Goal: Task Accomplishment & Management: Use online tool/utility

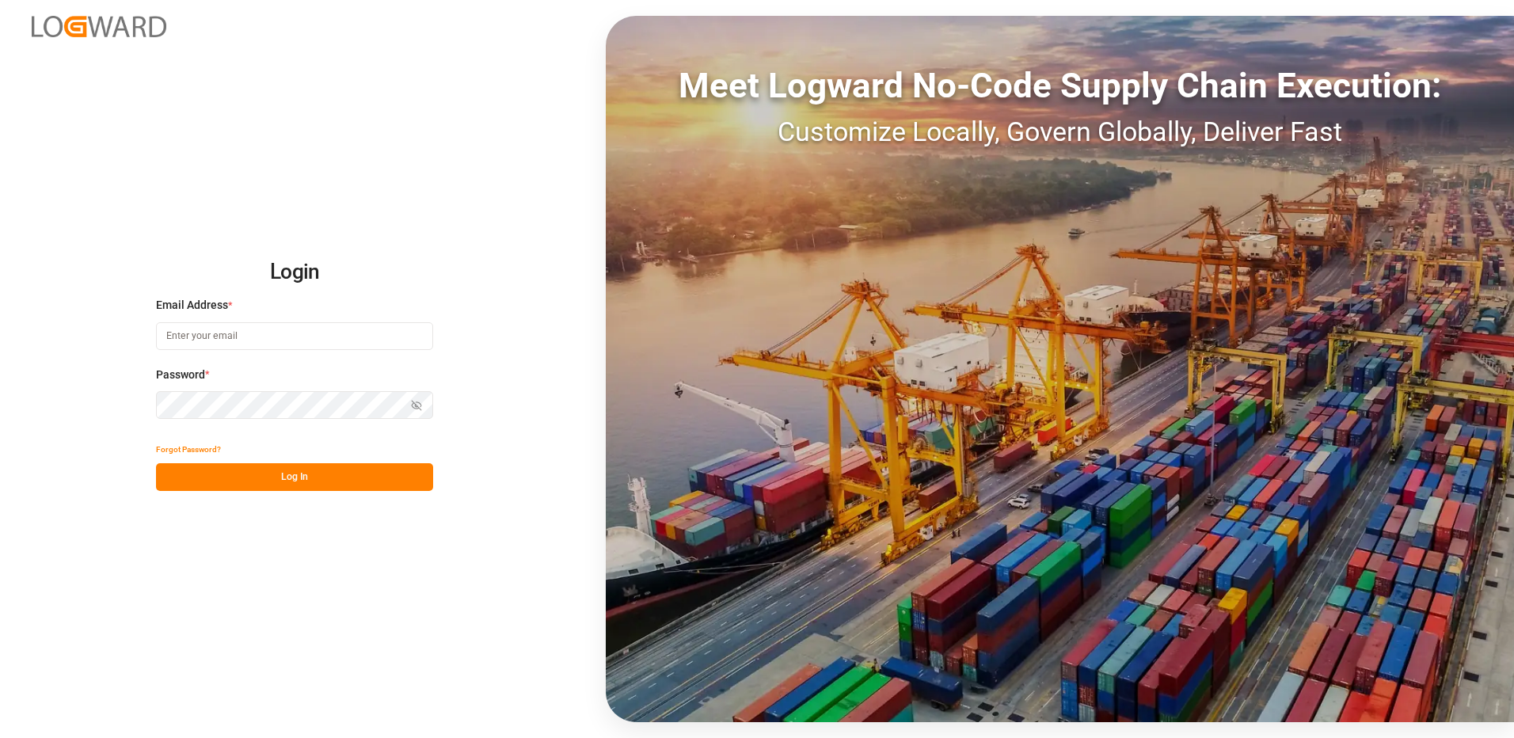
type input "[EMAIL_ADDRESS][DOMAIN_NAME]"
click at [363, 484] on button "Log In" at bounding box center [294, 477] width 277 height 28
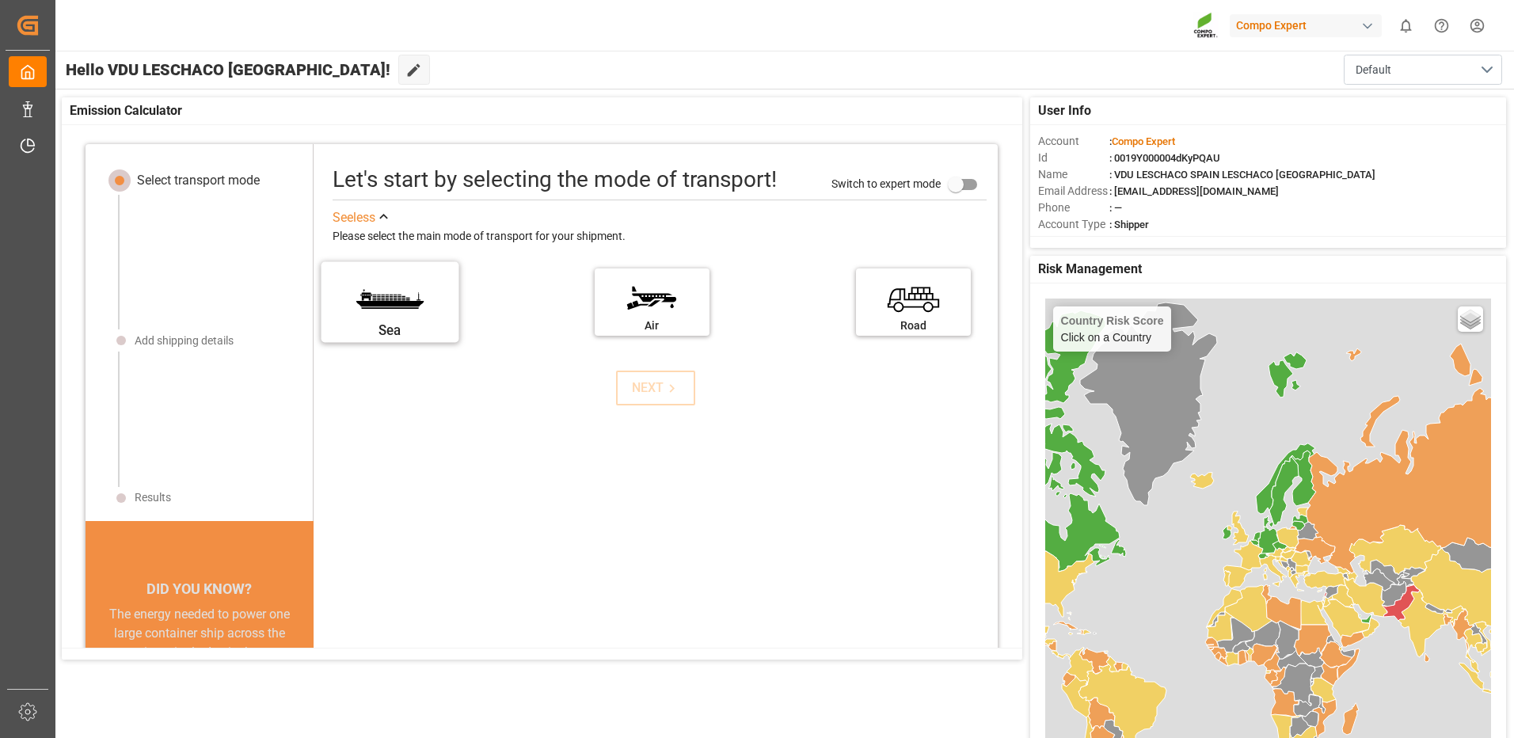
click at [410, 329] on div "Sea" at bounding box center [389, 331] width 119 height 20
click at [0, 0] on input "Sea" at bounding box center [0, 0] width 0 height 0
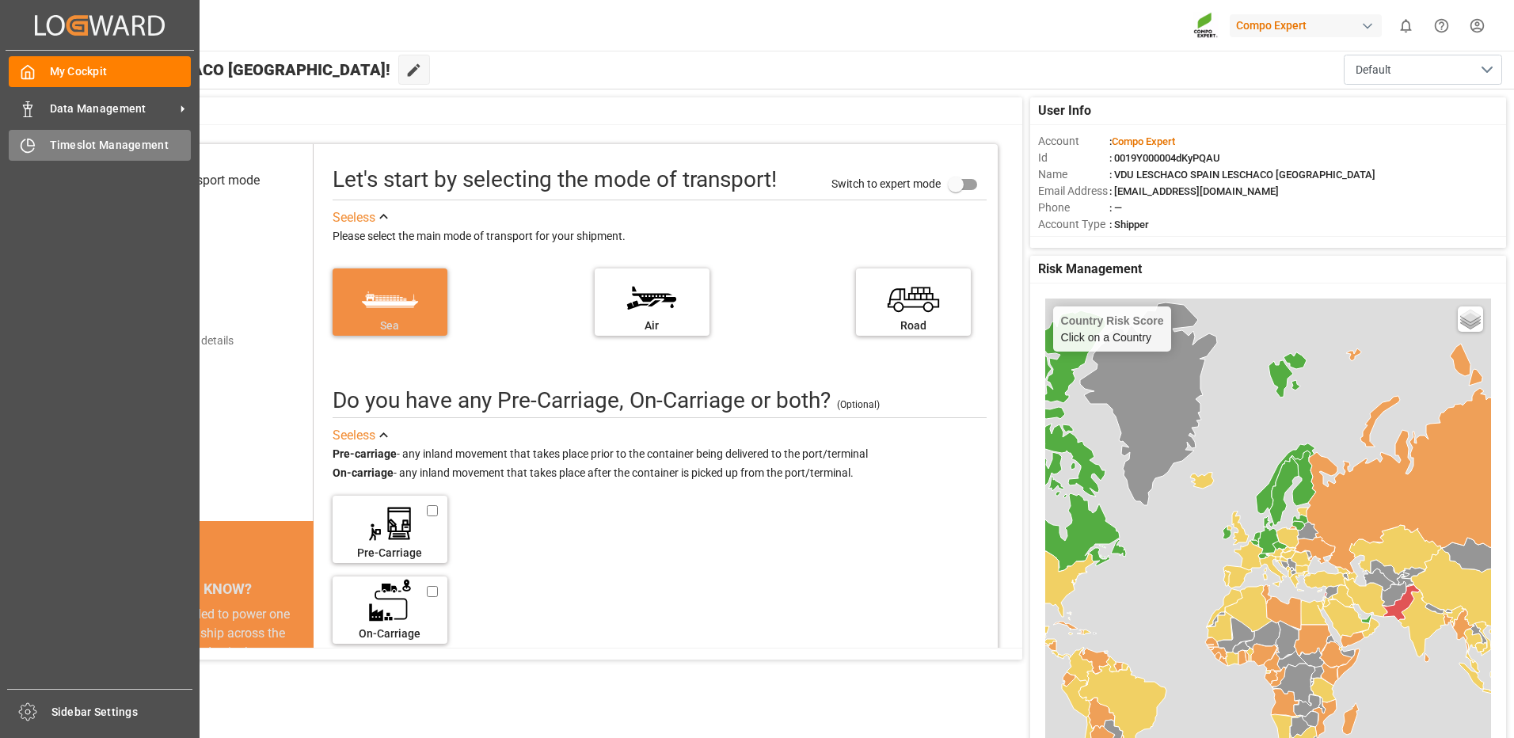
click at [93, 147] on span "Timeslot Management" at bounding box center [121, 145] width 142 height 17
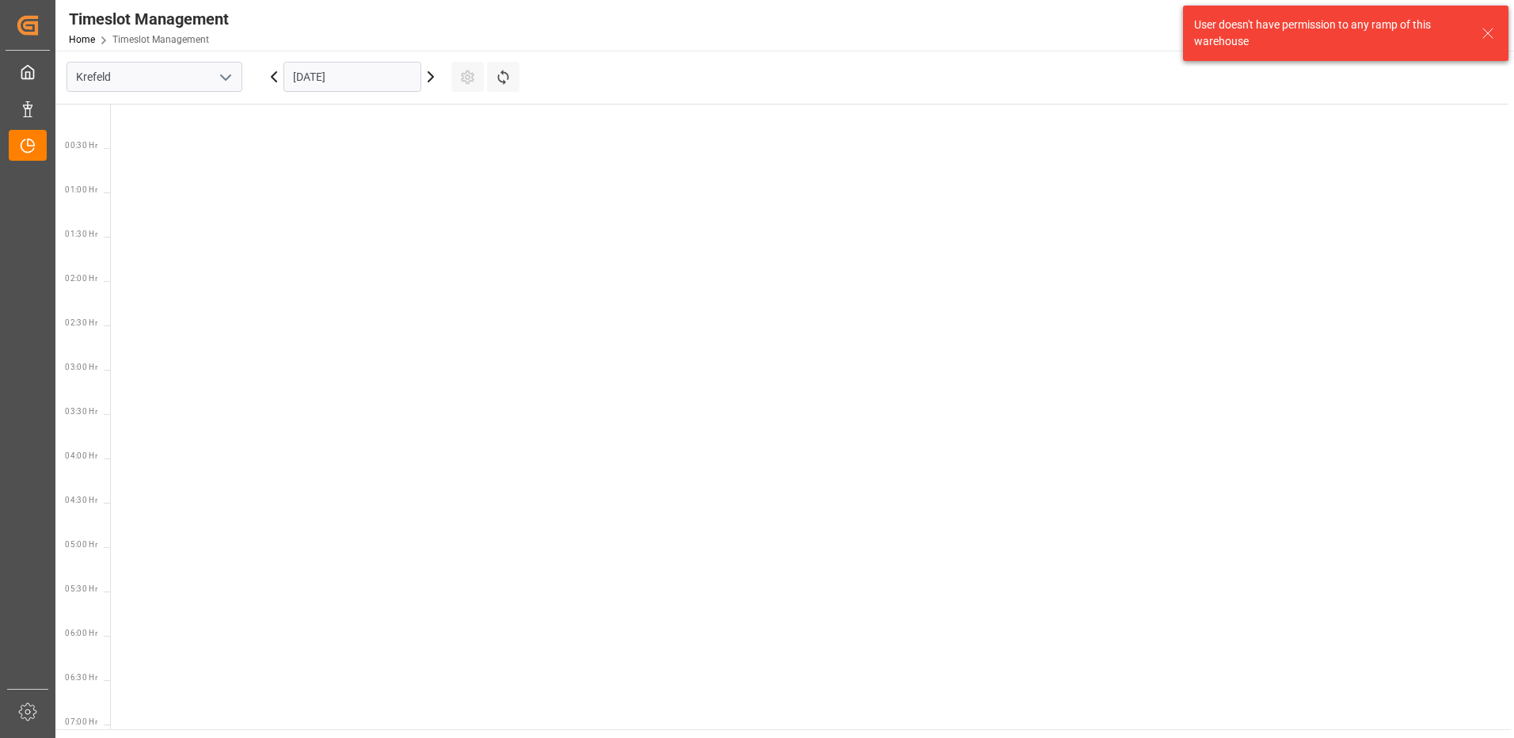
scroll to position [1353, 0]
click at [210, 78] on input "Krefeld" at bounding box center [154, 77] width 176 height 30
click at [230, 81] on icon "open menu" at bounding box center [225, 77] width 19 height 19
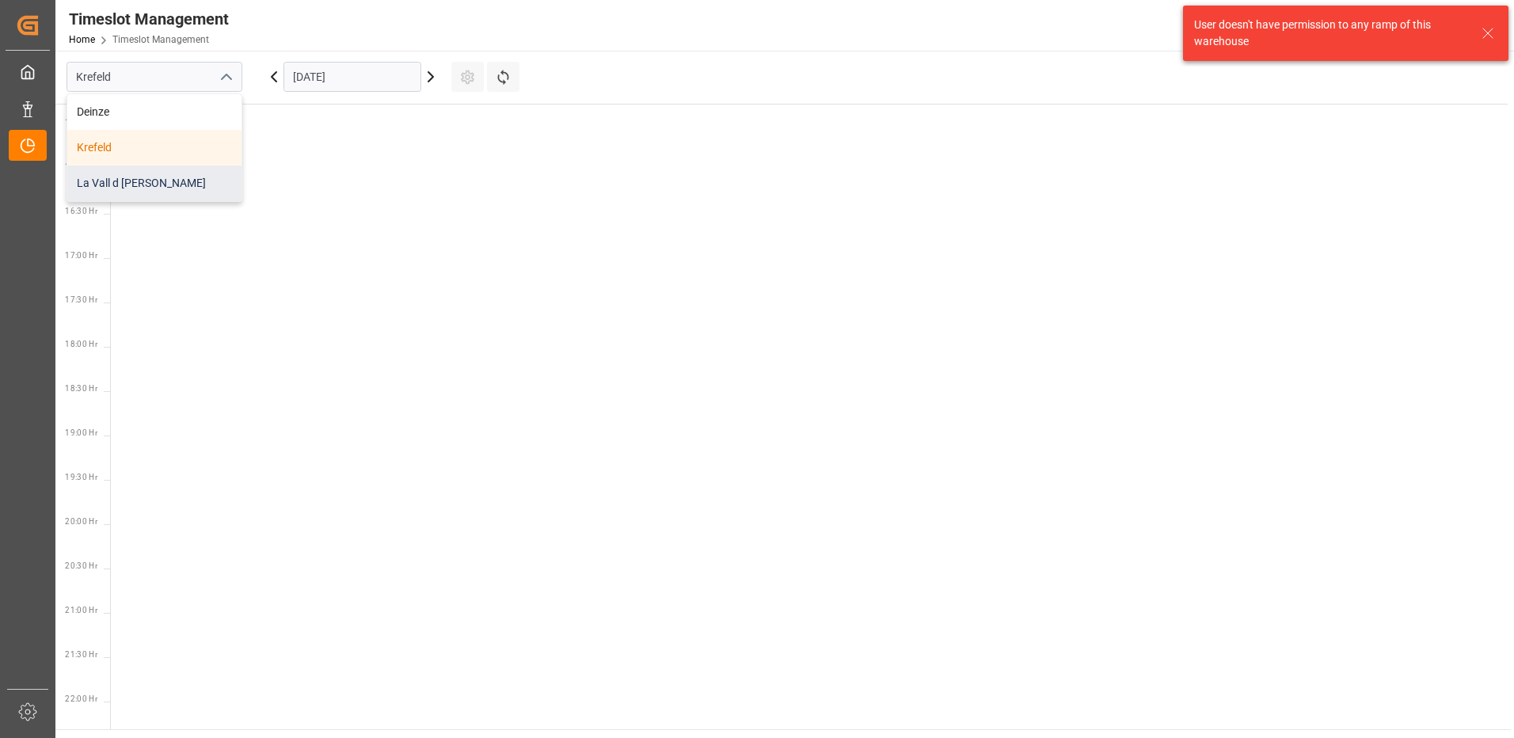
click at [166, 180] on div "La Vall d [PERSON_NAME]" at bounding box center [154, 183] width 174 height 36
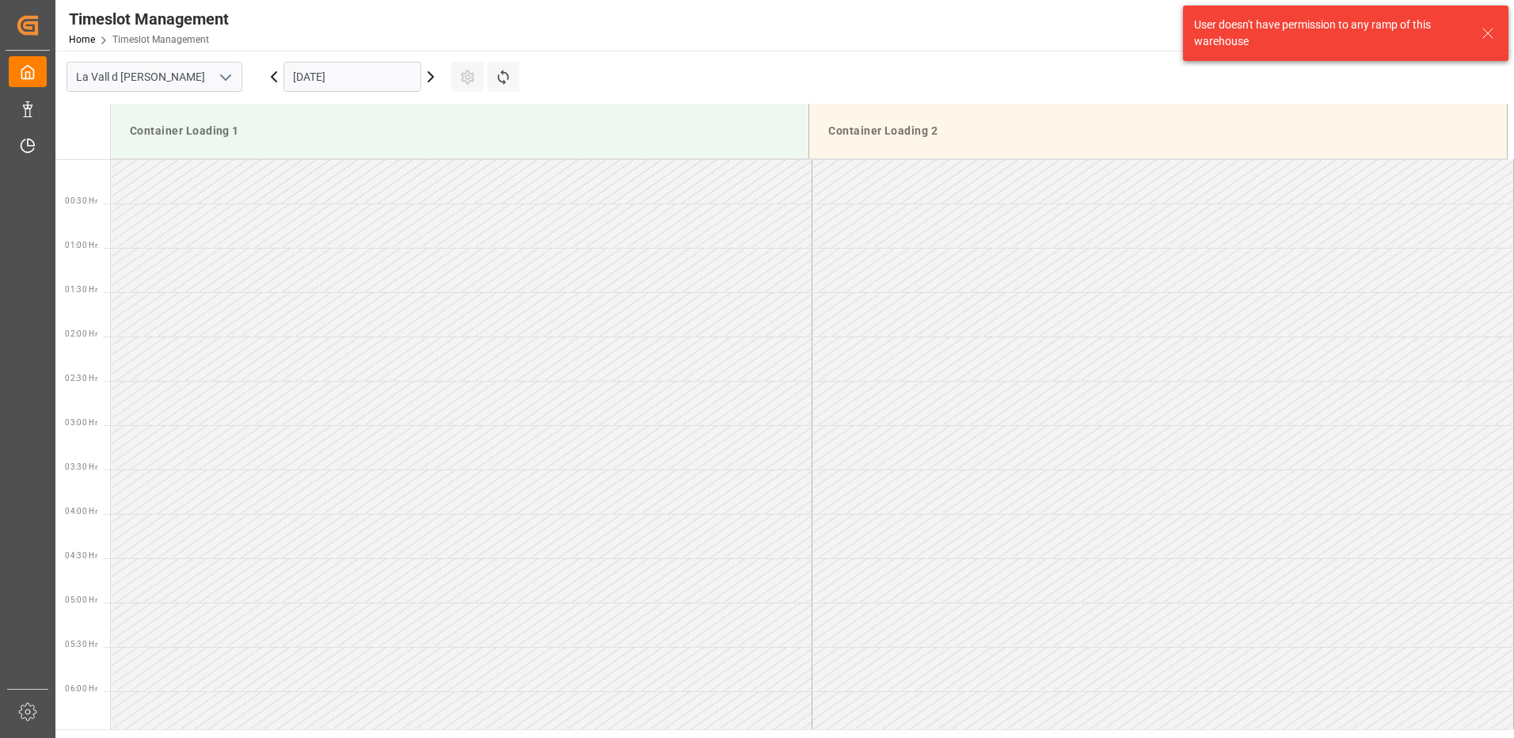
scroll to position [1408, 0]
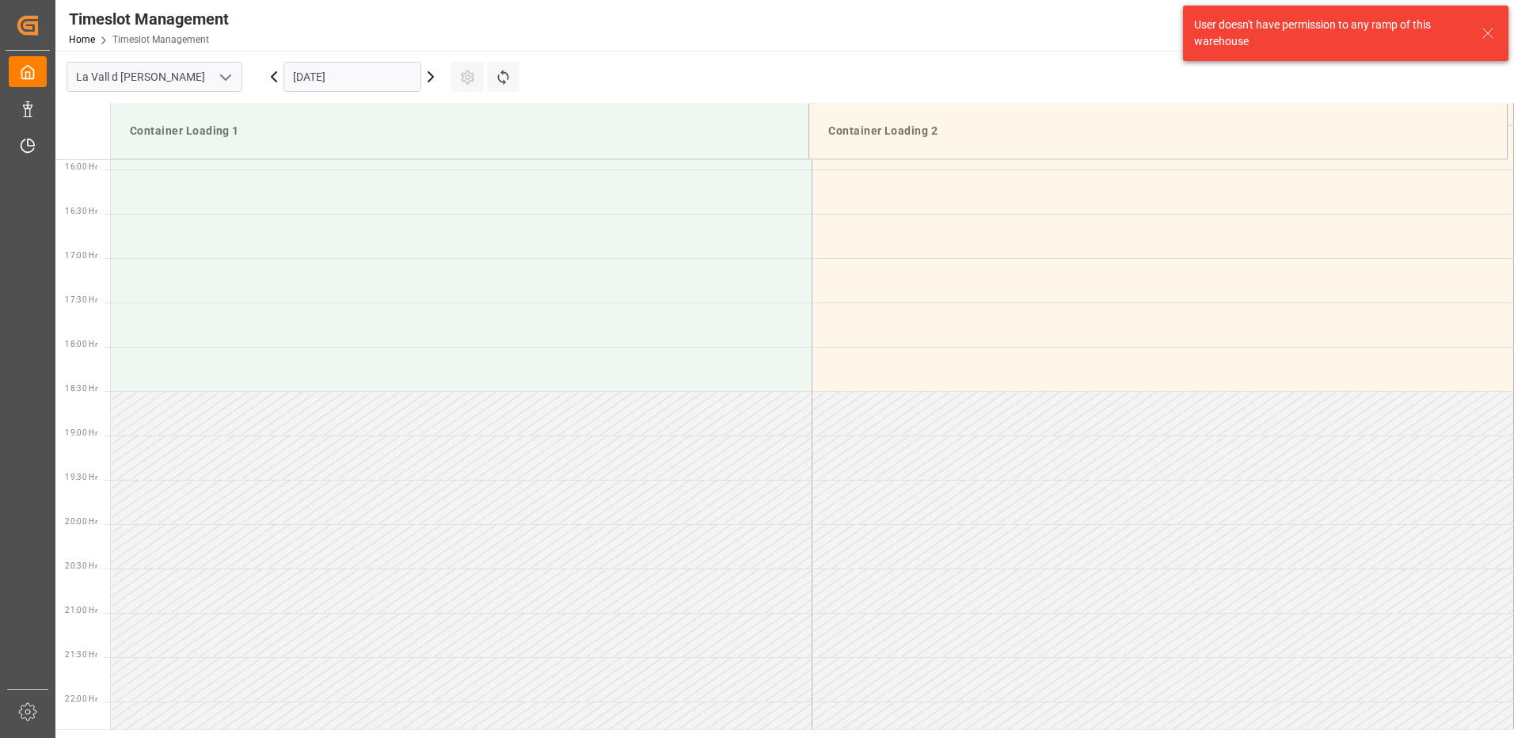
click at [321, 70] on input "[DATE]" at bounding box center [352, 77] width 138 height 30
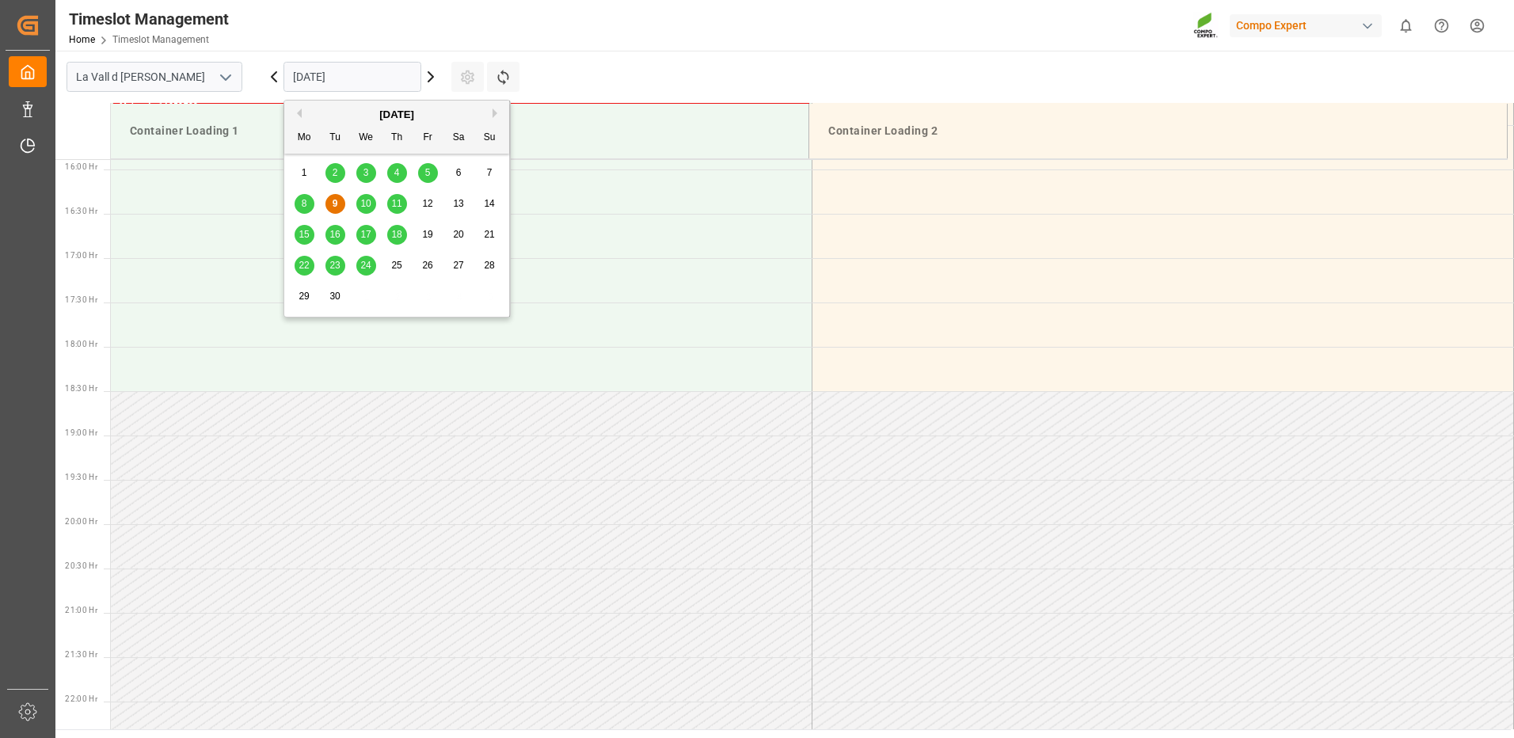
click at [302, 260] on span "22" at bounding box center [303, 265] width 10 height 11
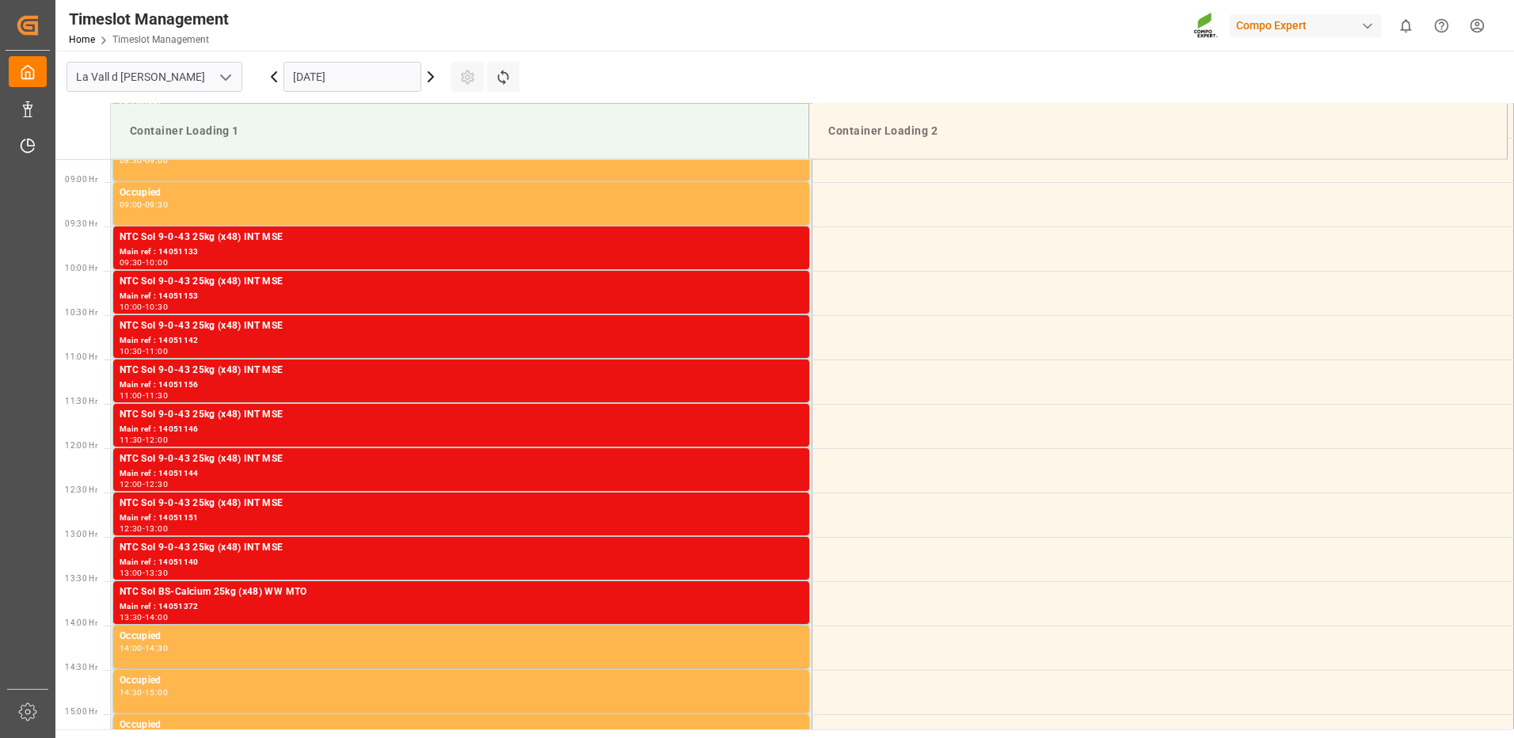
scroll to position [538, 0]
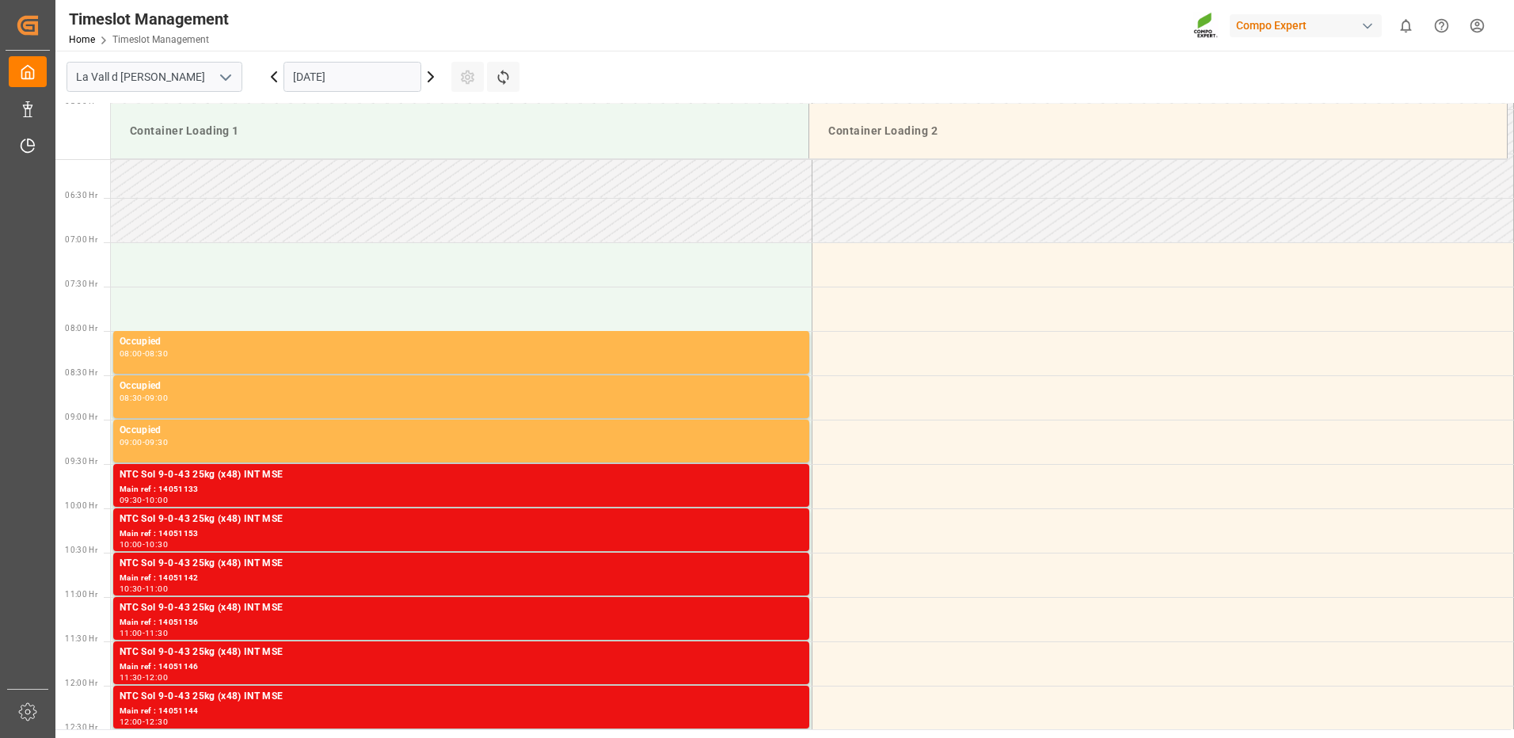
click at [332, 74] on input "[DATE]" at bounding box center [352, 77] width 138 height 30
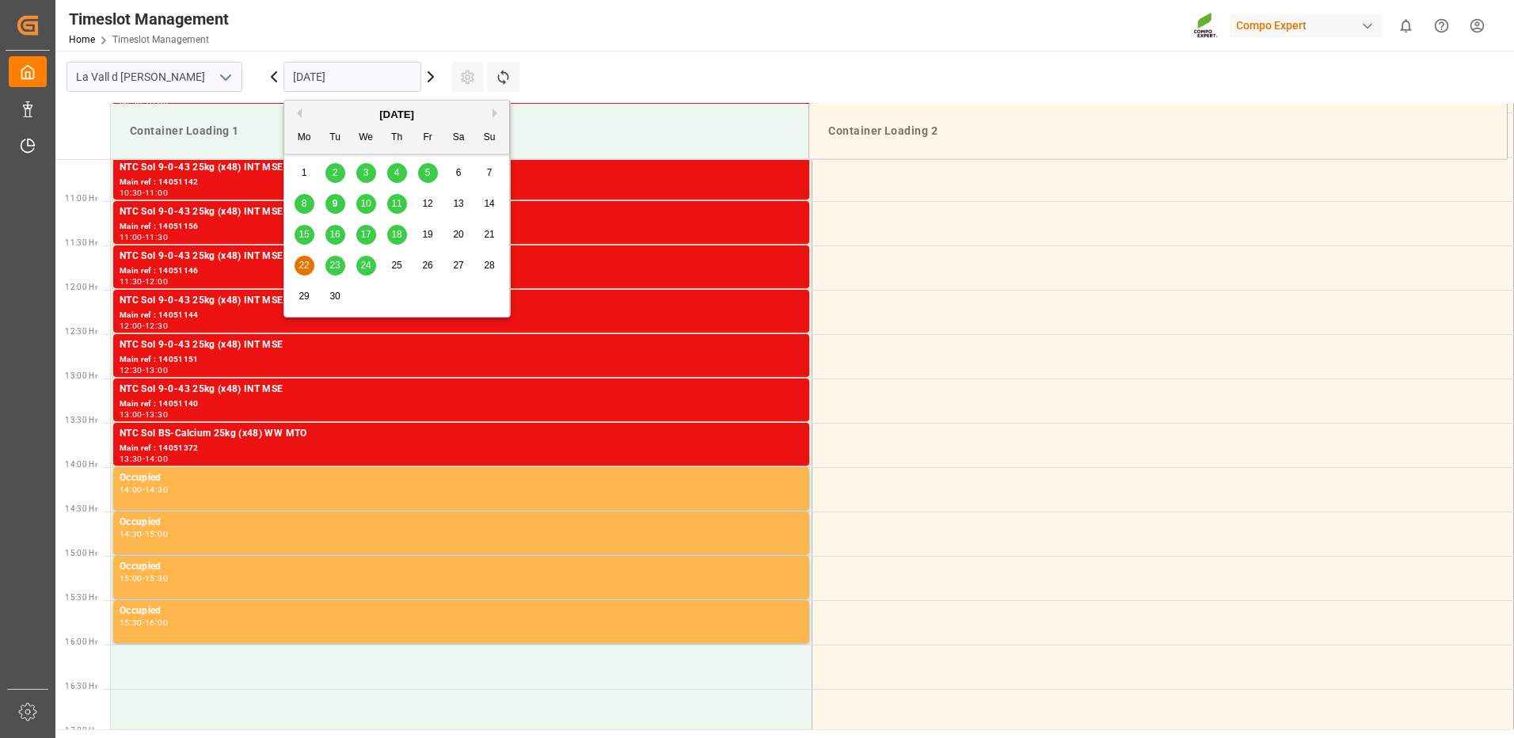
scroll to position [696, 0]
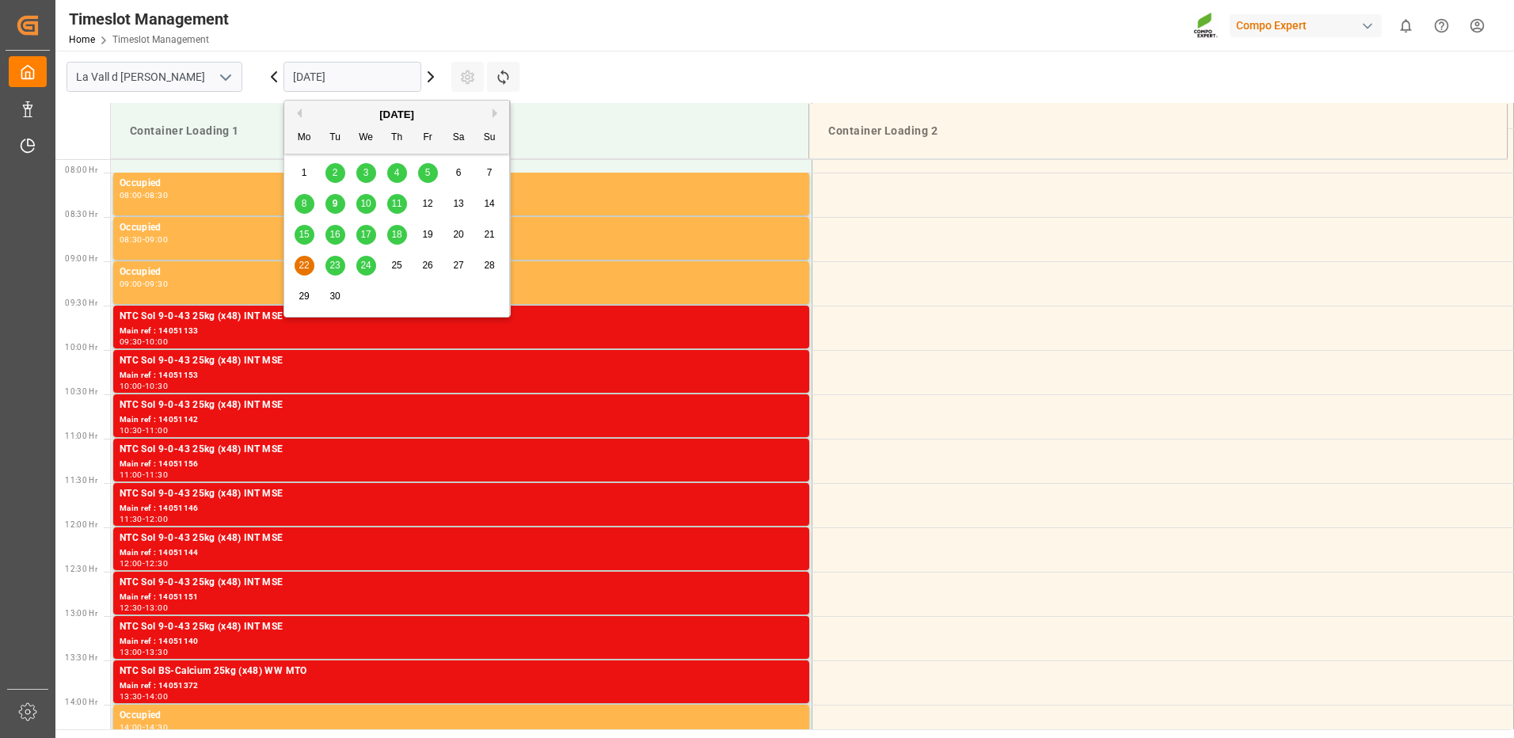
click at [297, 76] on input "[DATE]" at bounding box center [352, 77] width 138 height 30
click at [330, 266] on span "23" at bounding box center [334, 265] width 10 height 11
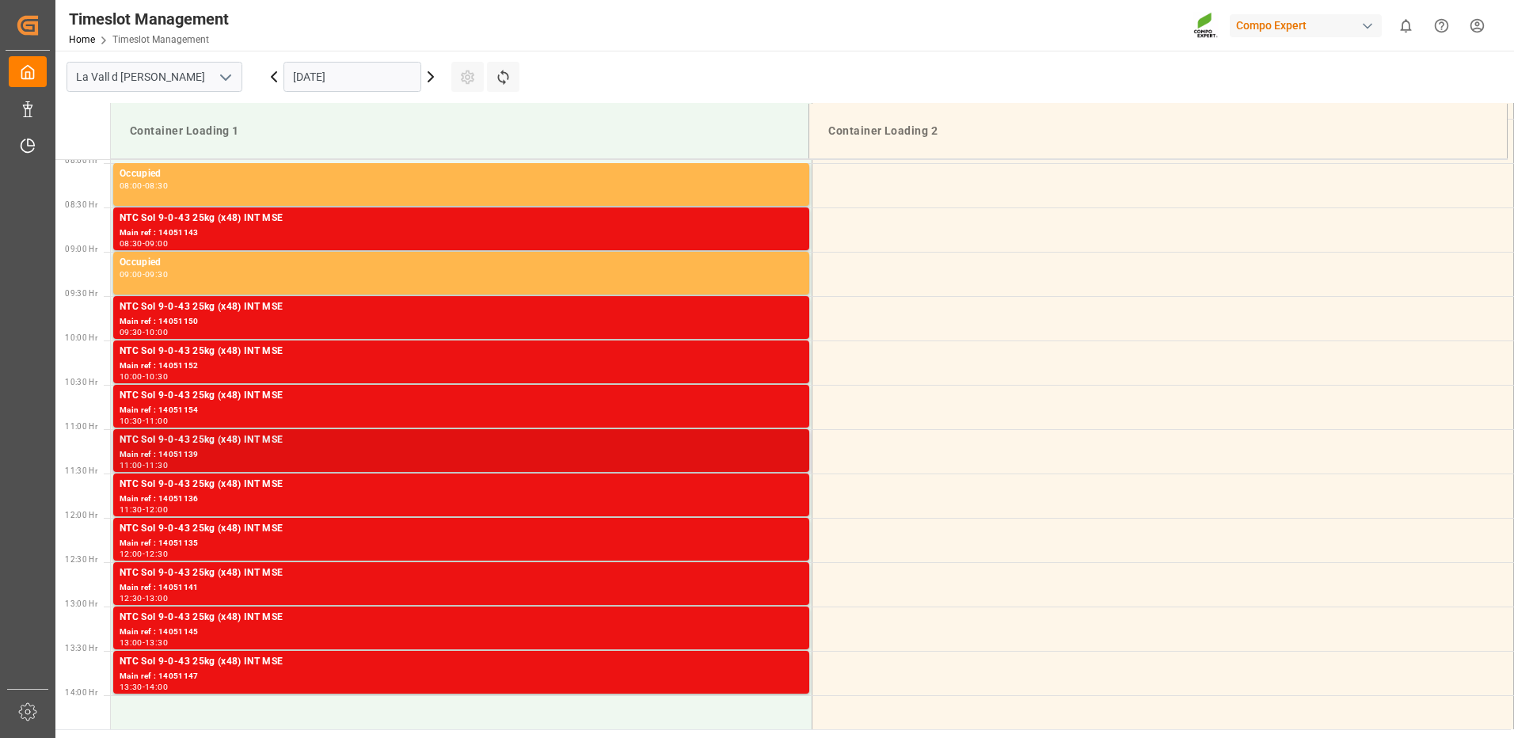
scroll to position [784, 0]
